Goal: Task Accomplishment & Management: Use online tool/utility

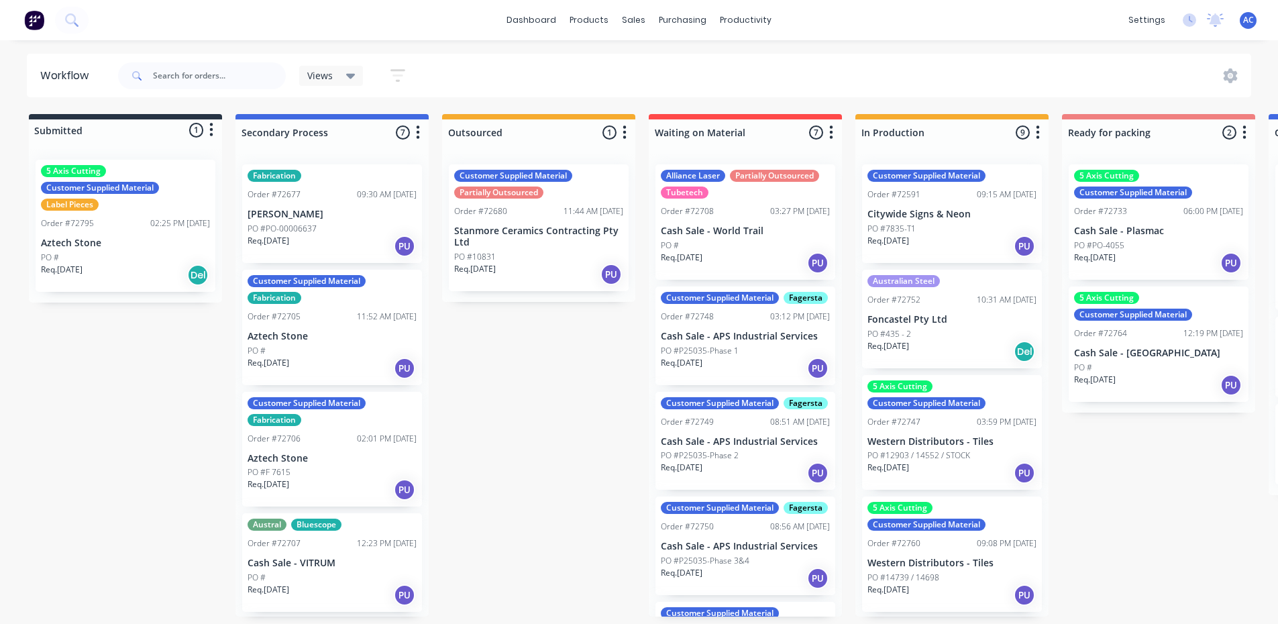
scroll to position [3, 0]
click at [103, 248] on p "Aztech Stone" at bounding box center [125, 243] width 169 height 11
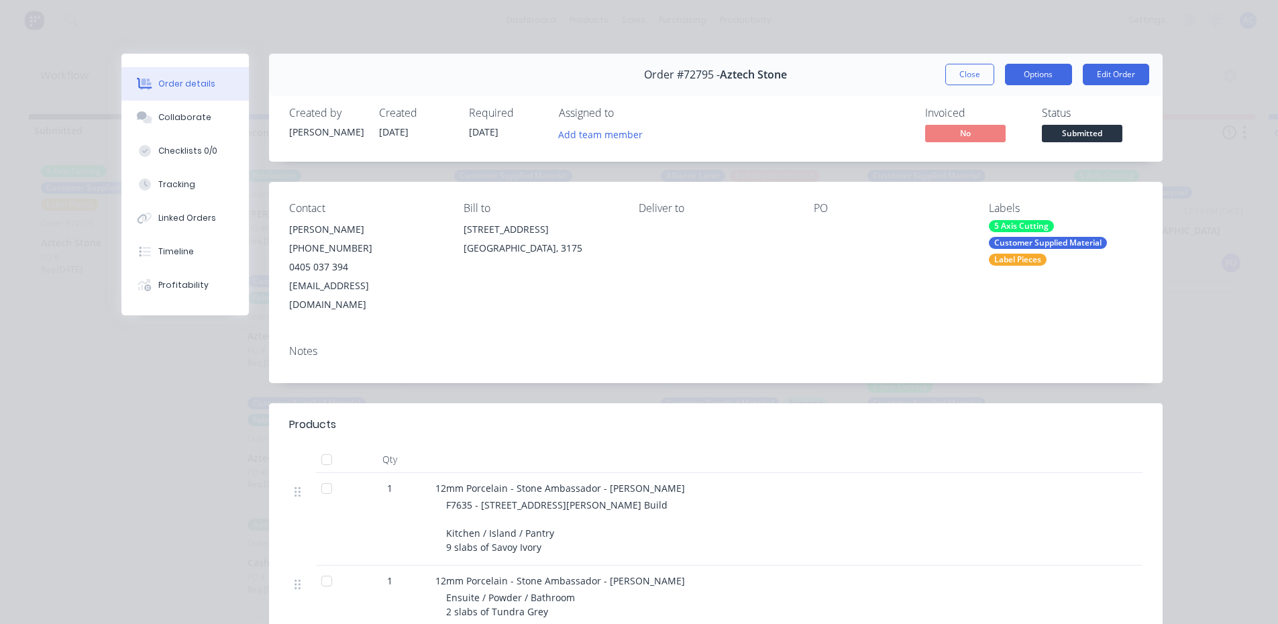
click at [1029, 75] on button "Options" at bounding box center [1038, 74] width 67 height 21
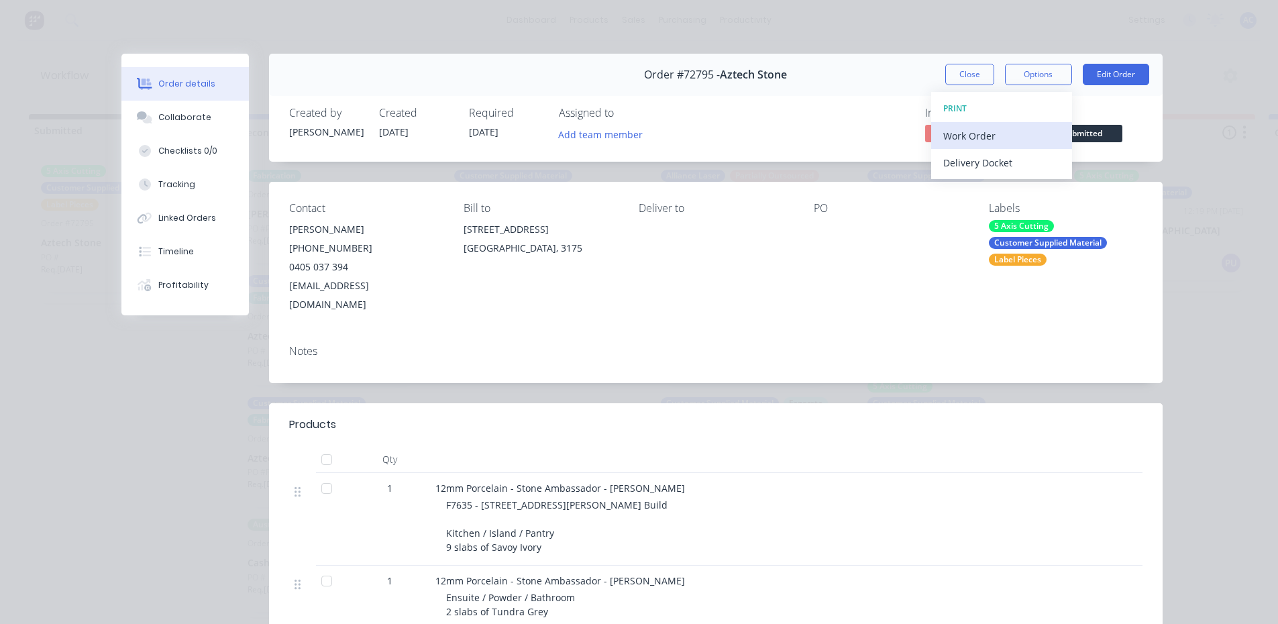
click at [972, 134] on div "Work Order" at bounding box center [1002, 135] width 117 height 19
click at [966, 161] on div "Standard" at bounding box center [1002, 162] width 117 height 19
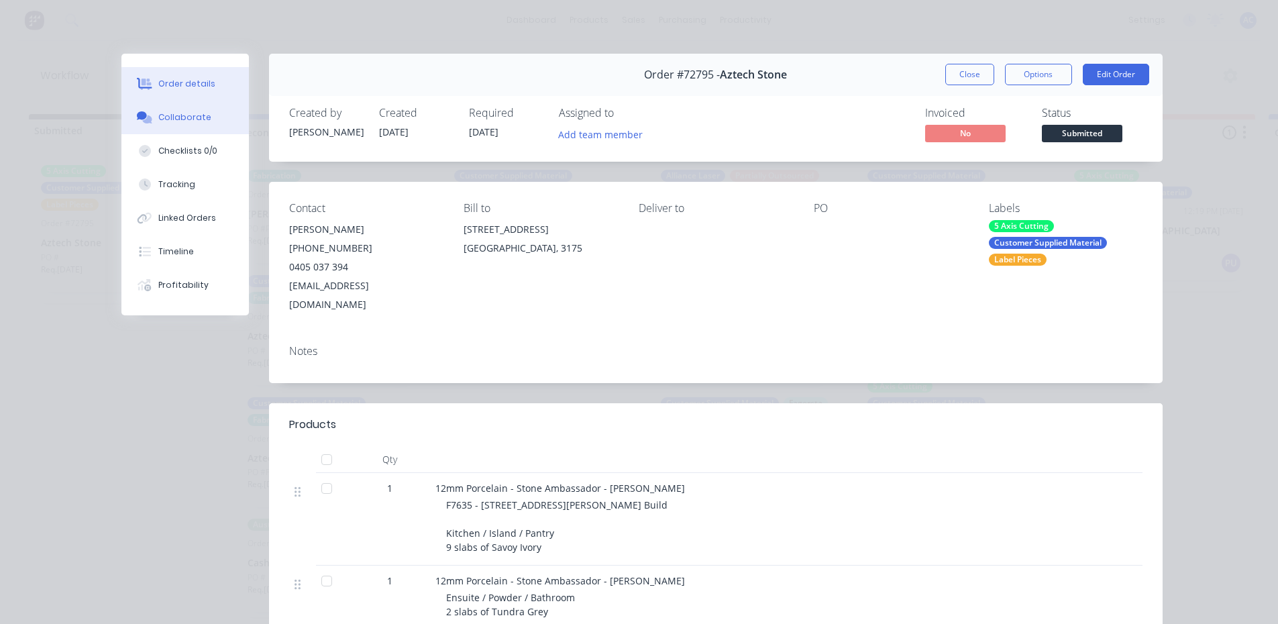
click at [168, 117] on div "Collaborate" at bounding box center [184, 117] width 53 height 12
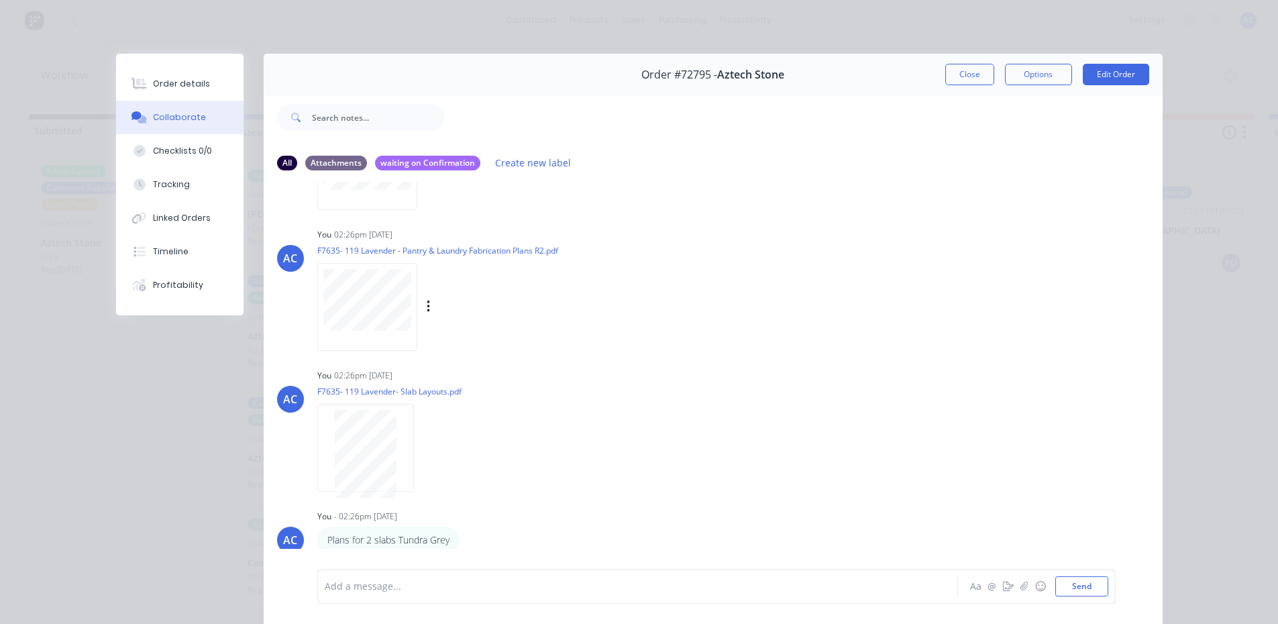
scroll to position [314, 0]
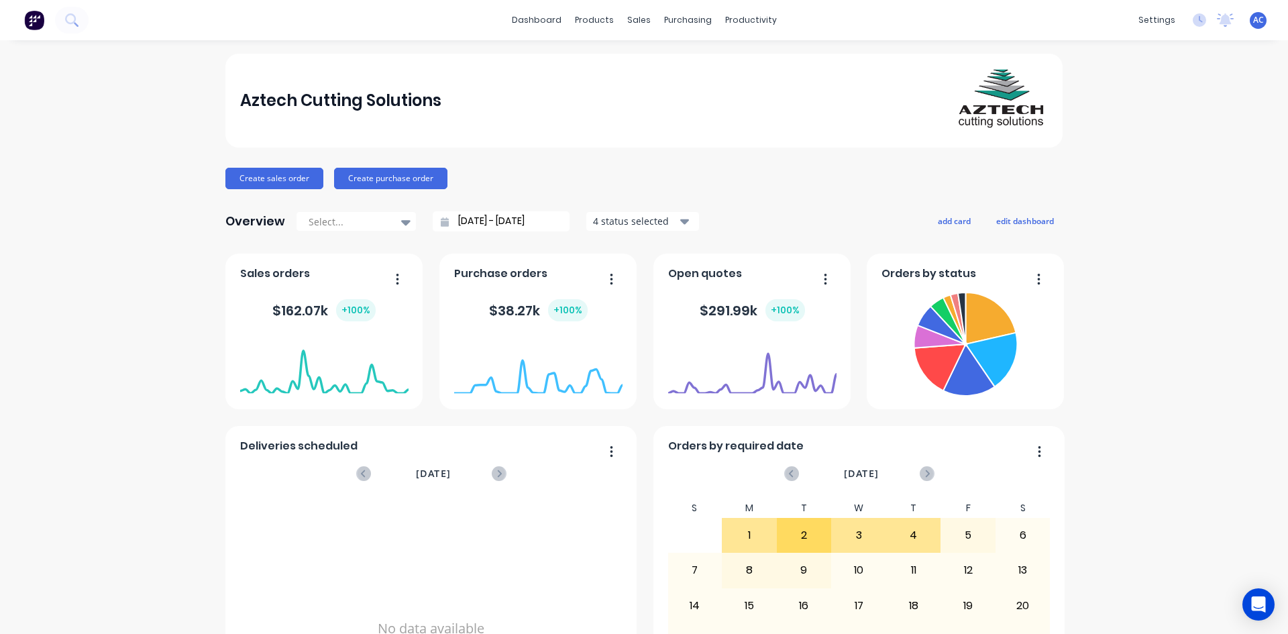
click at [680, 223] on icon "button" at bounding box center [684, 221] width 9 height 5
click at [599, 174] on div "Create sales order Create purchase order" at bounding box center [644, 178] width 838 height 21
